Goal: Task Accomplishment & Management: Manage account settings

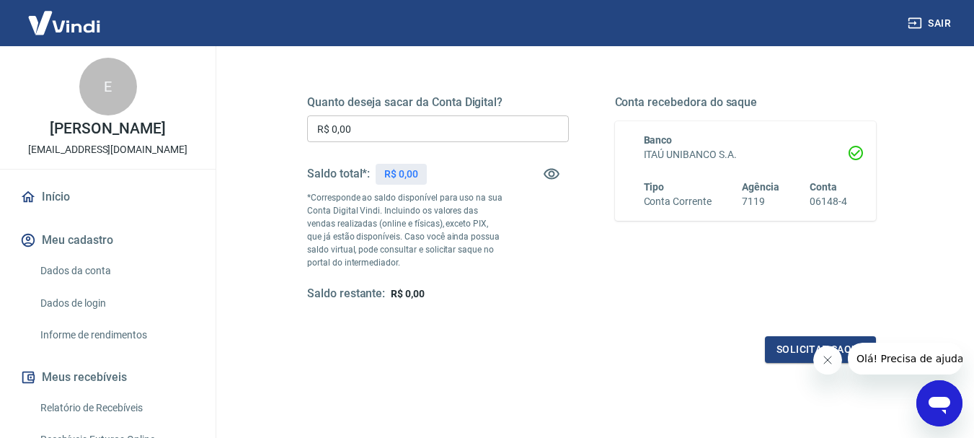
scroll to position [216, 0]
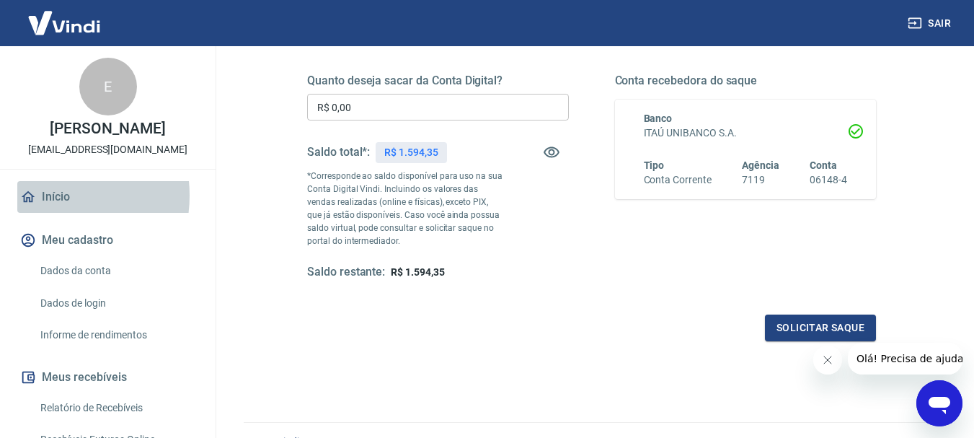
click at [49, 195] on link "Início" at bounding box center [107, 197] width 181 height 32
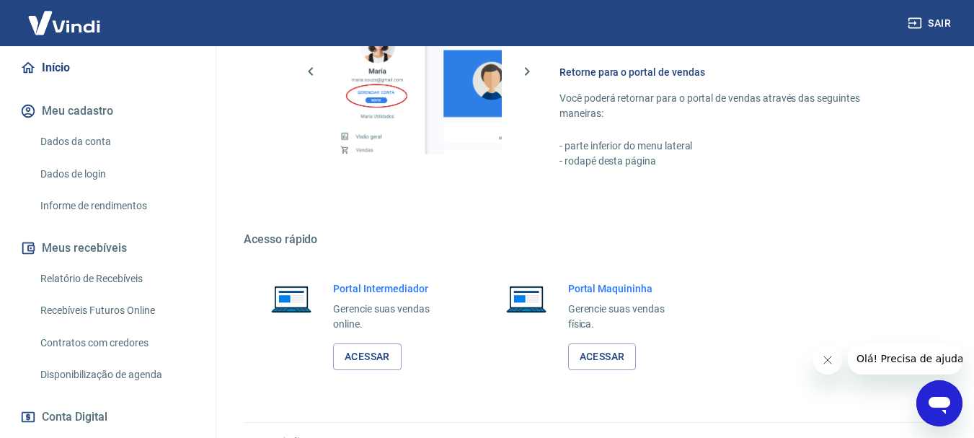
scroll to position [288, 0]
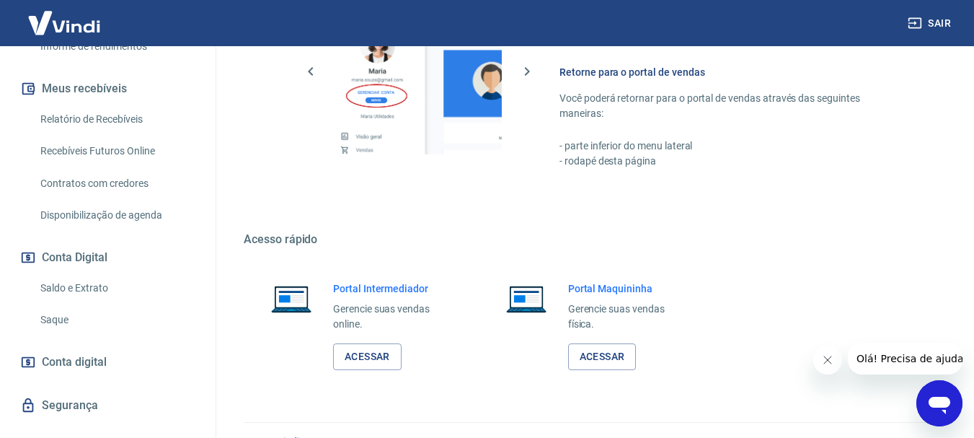
click at [92, 289] on link "Saldo e Extrato" at bounding box center [117, 288] width 164 height 30
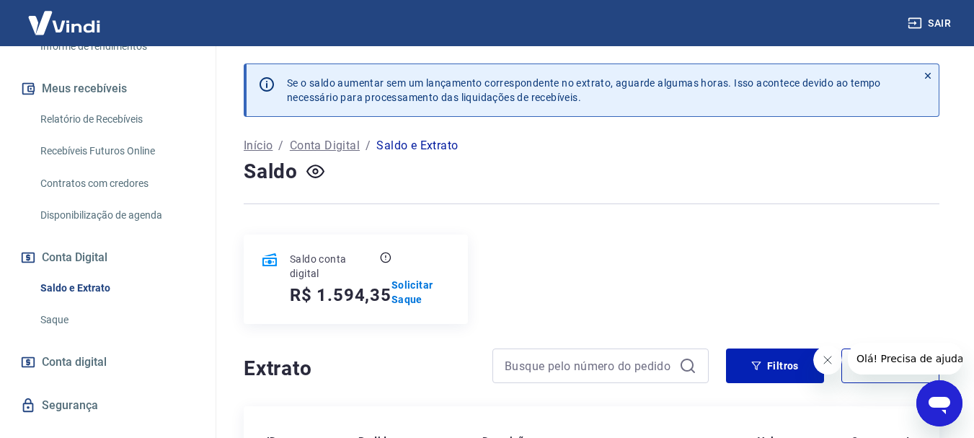
click at [943, 22] on button "Sair" at bounding box center [931, 23] width 52 height 27
